Goal: Communication & Community: Share content

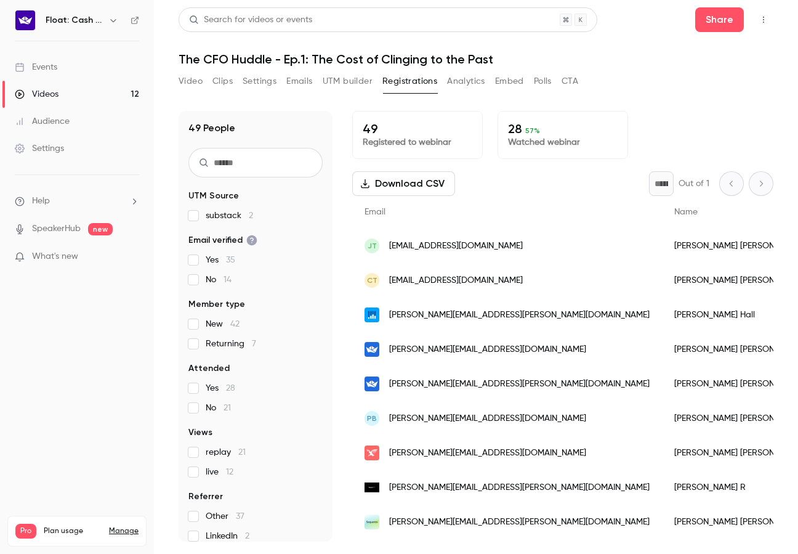
click at [105, 87] on link "Videos 12" at bounding box center [77, 94] width 154 height 27
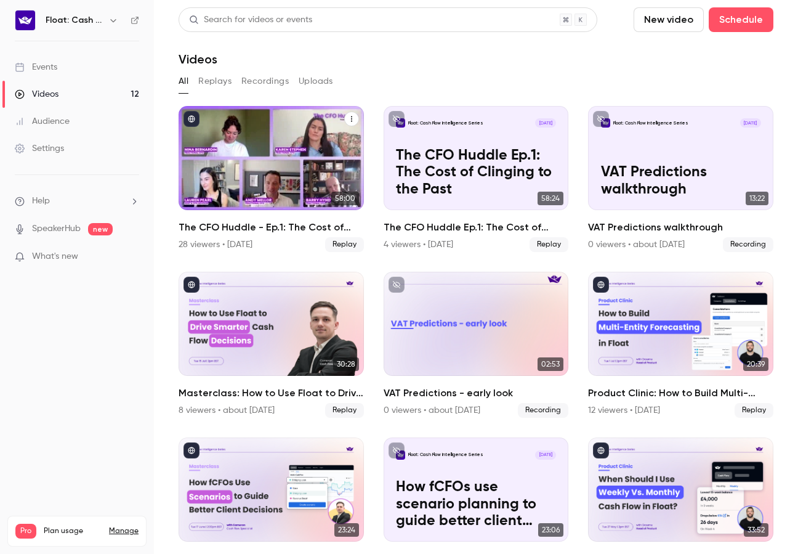
click at [352, 118] on icon "The CFO Huddle - Ep.1: The Cost of Clinging to the Past" at bounding box center [351, 118] width 7 height 7
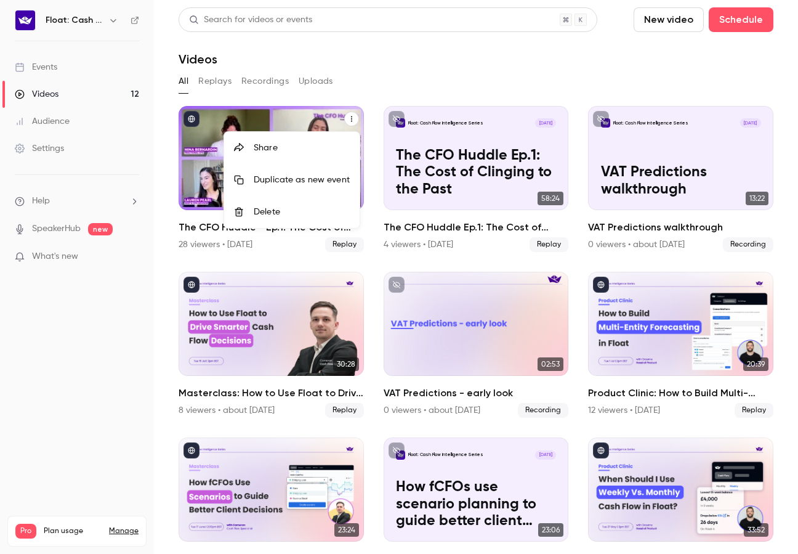
click at [288, 153] on div "Share" at bounding box center [302, 148] width 96 height 12
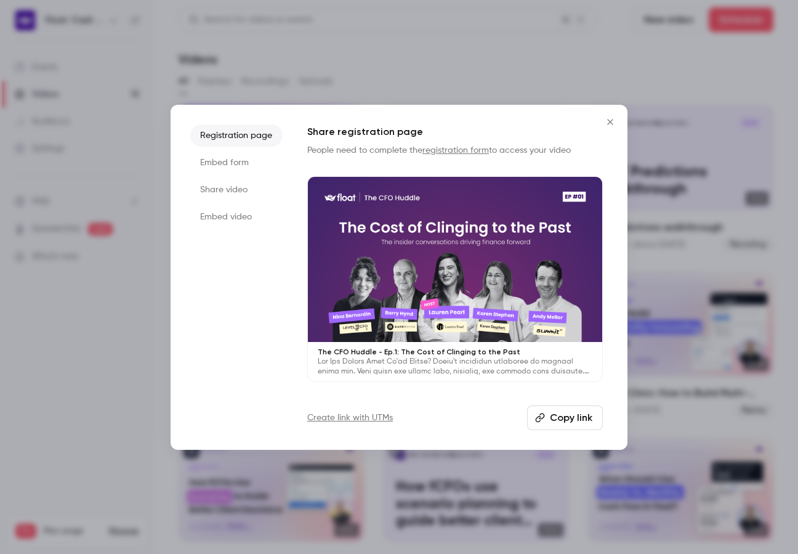
click at [573, 422] on button "Copy link" at bounding box center [565, 417] width 76 height 25
